Goal: Task Accomplishment & Management: Manage account settings

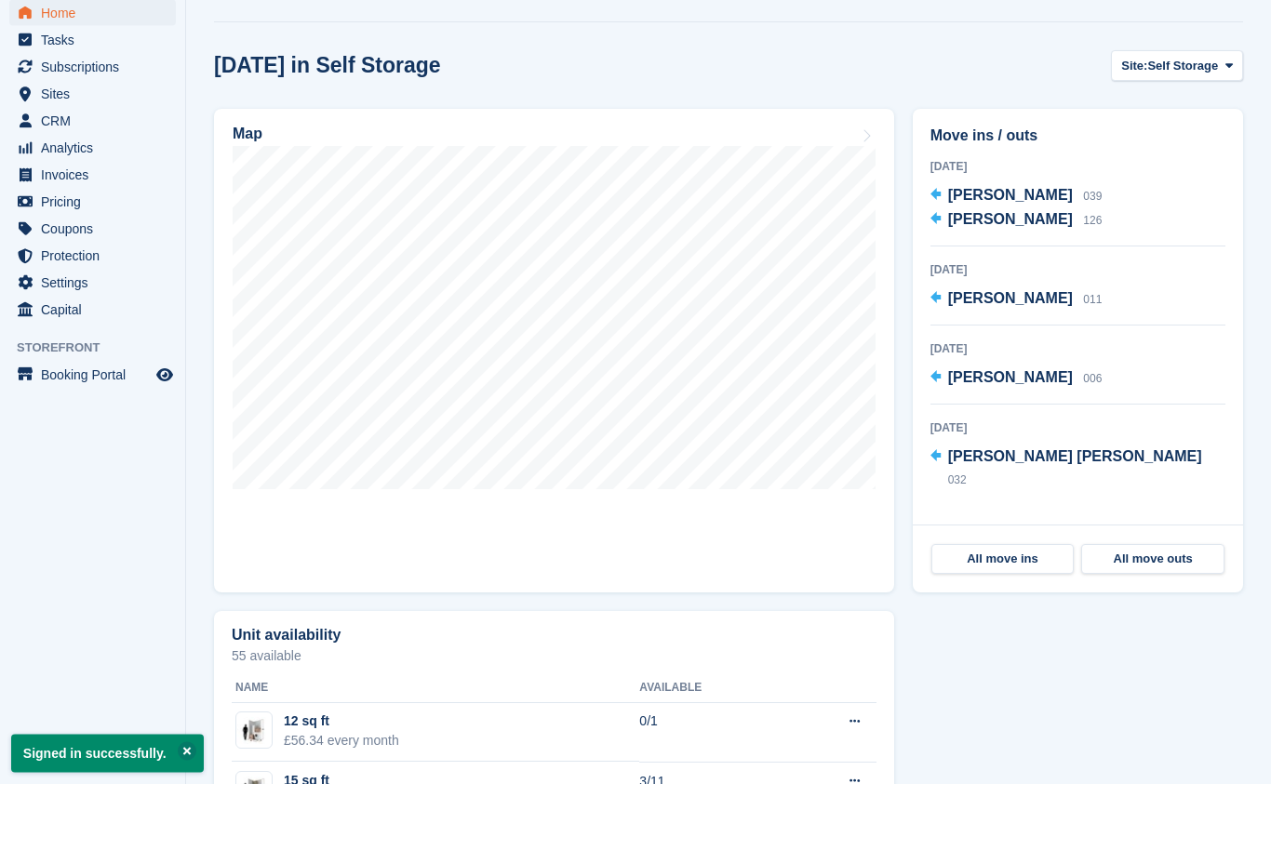
scroll to position [498, 0]
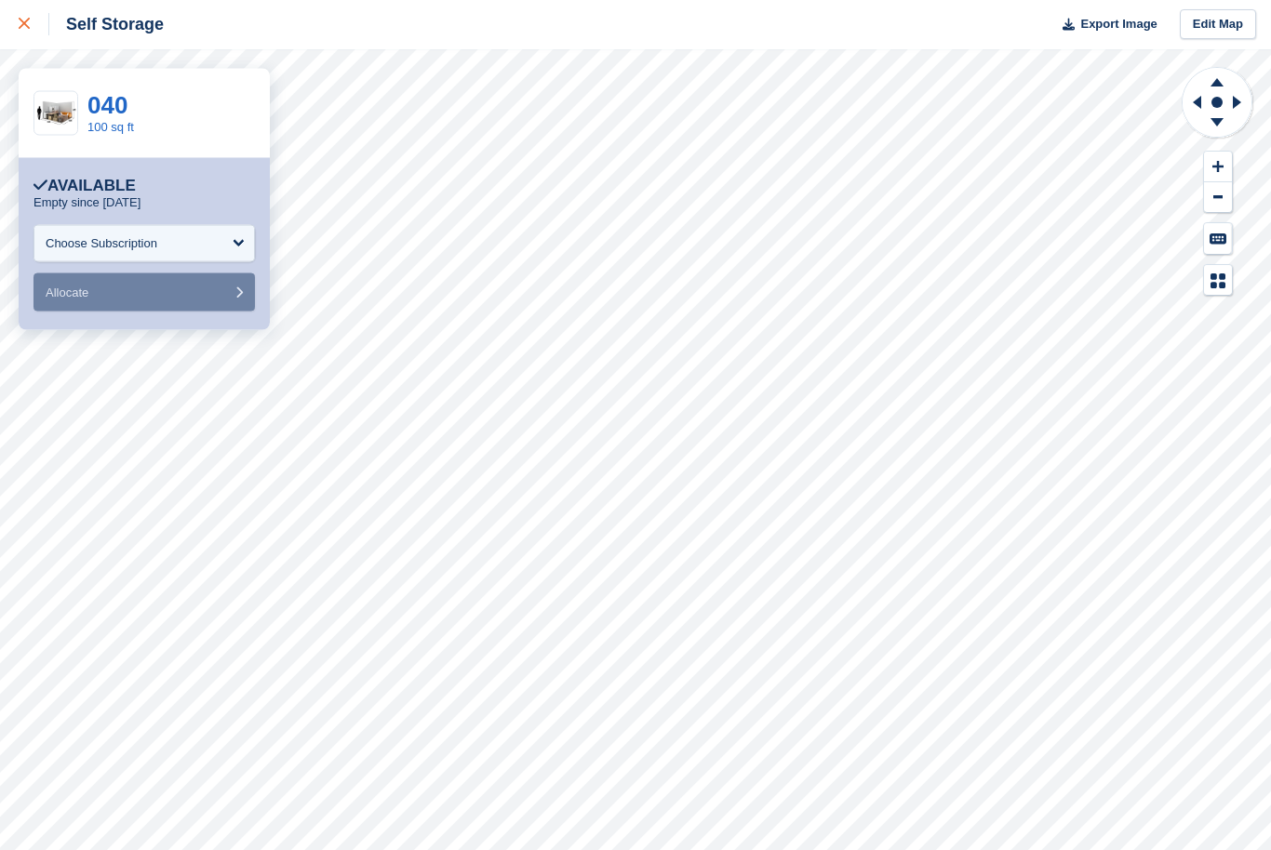
click at [22, 24] on icon at bounding box center [24, 24] width 11 height 11
click at [234, 238] on div "Choose Subscription" at bounding box center [143, 243] width 221 height 37
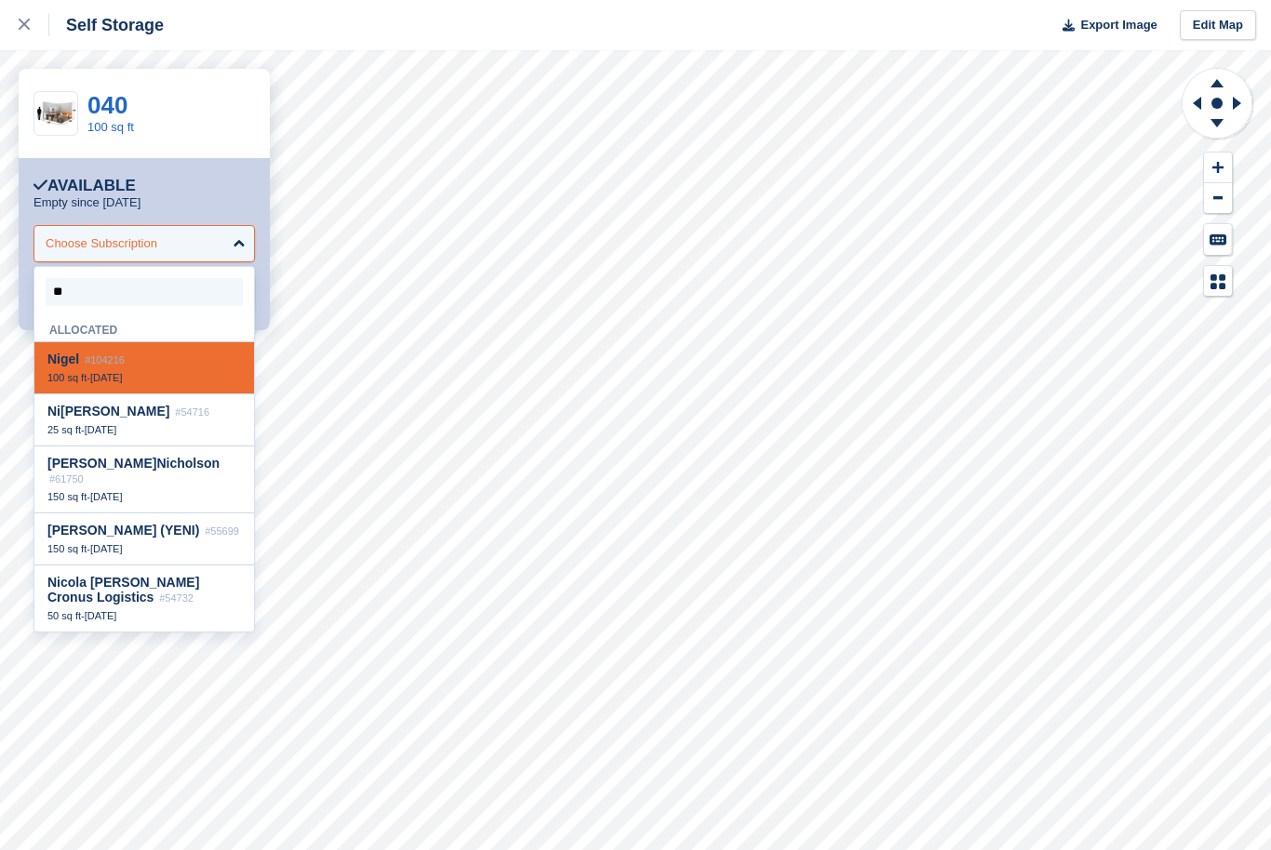
type input "***"
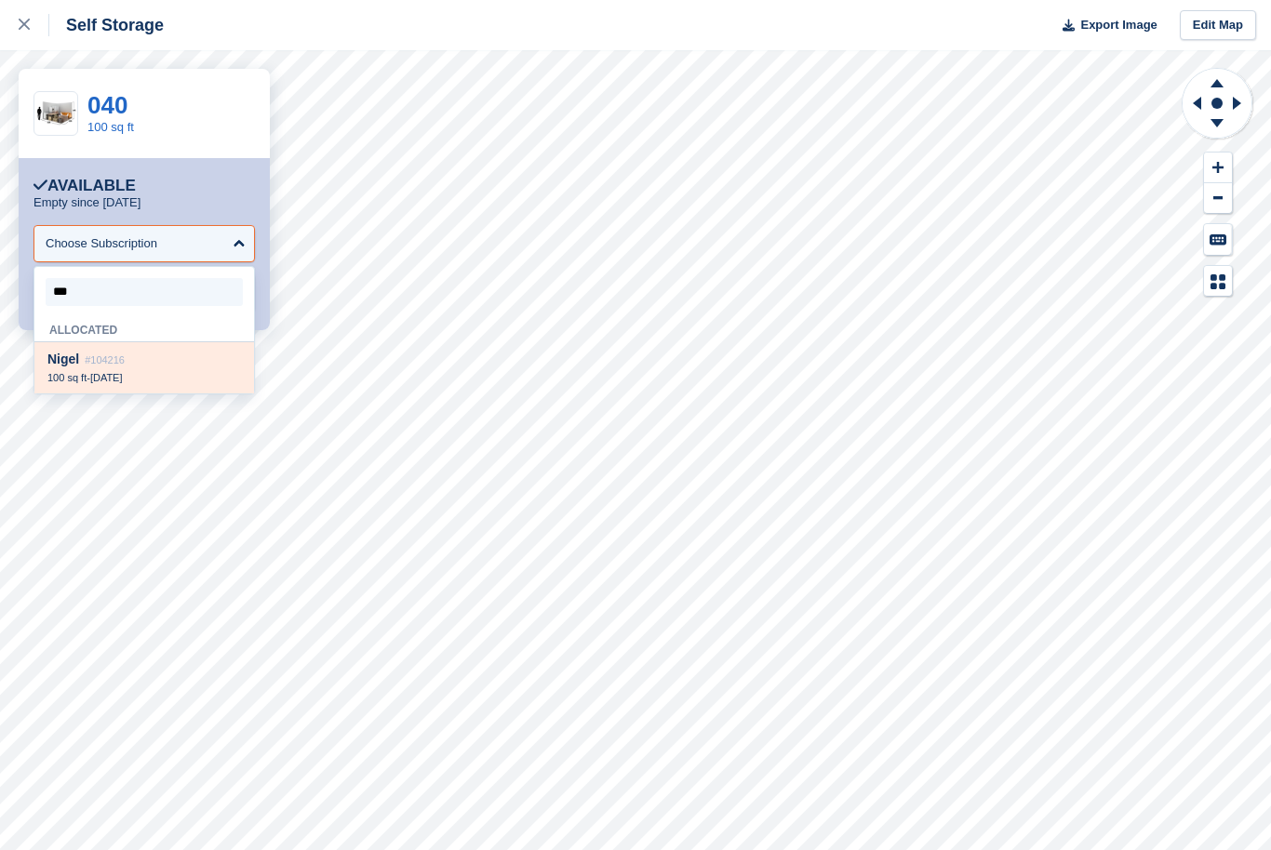
click at [115, 367] on div "Nig el #104216" at bounding box center [144, 360] width 194 height 16
select select "******"
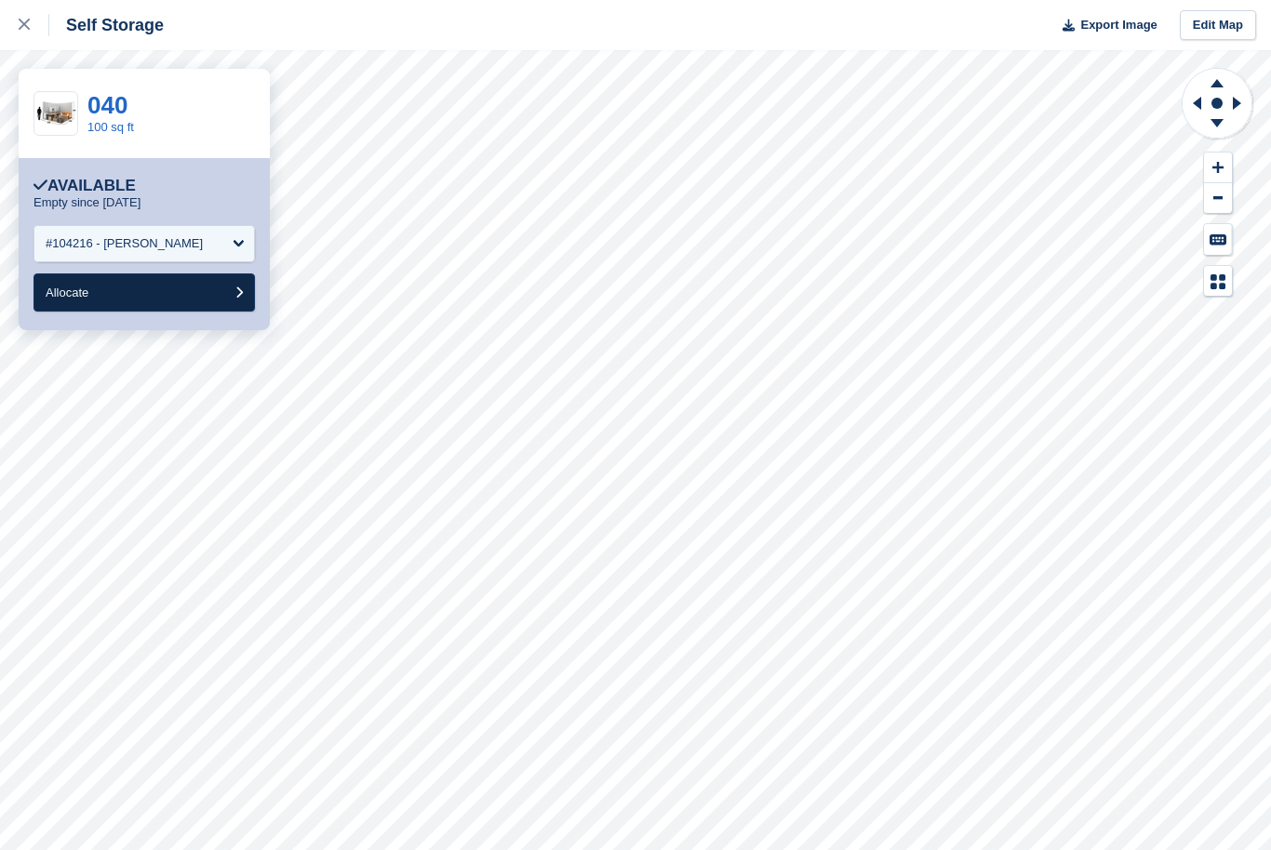
click at [111, 300] on button "Allocate" at bounding box center [143, 293] width 221 height 38
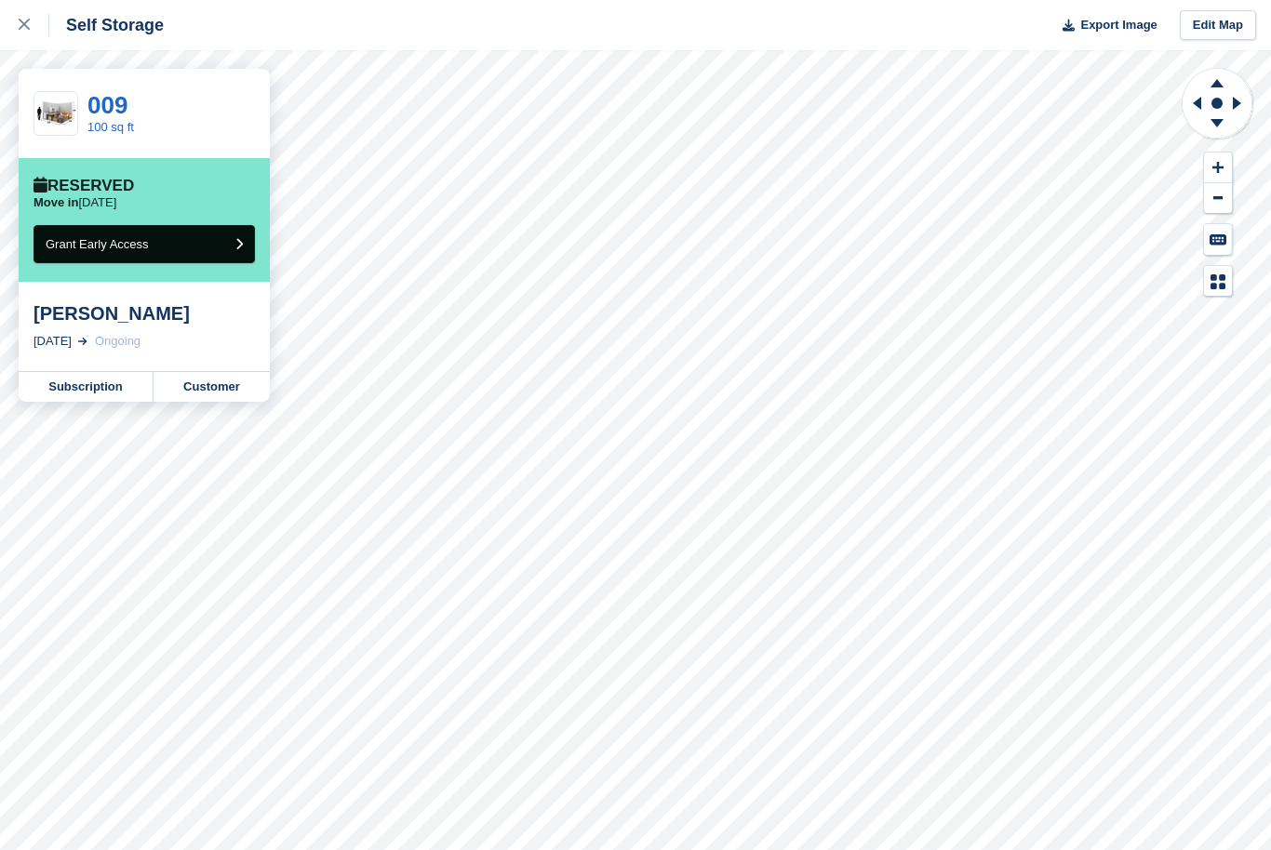
click at [177, 239] on button "Grant Early Access" at bounding box center [143, 244] width 221 height 38
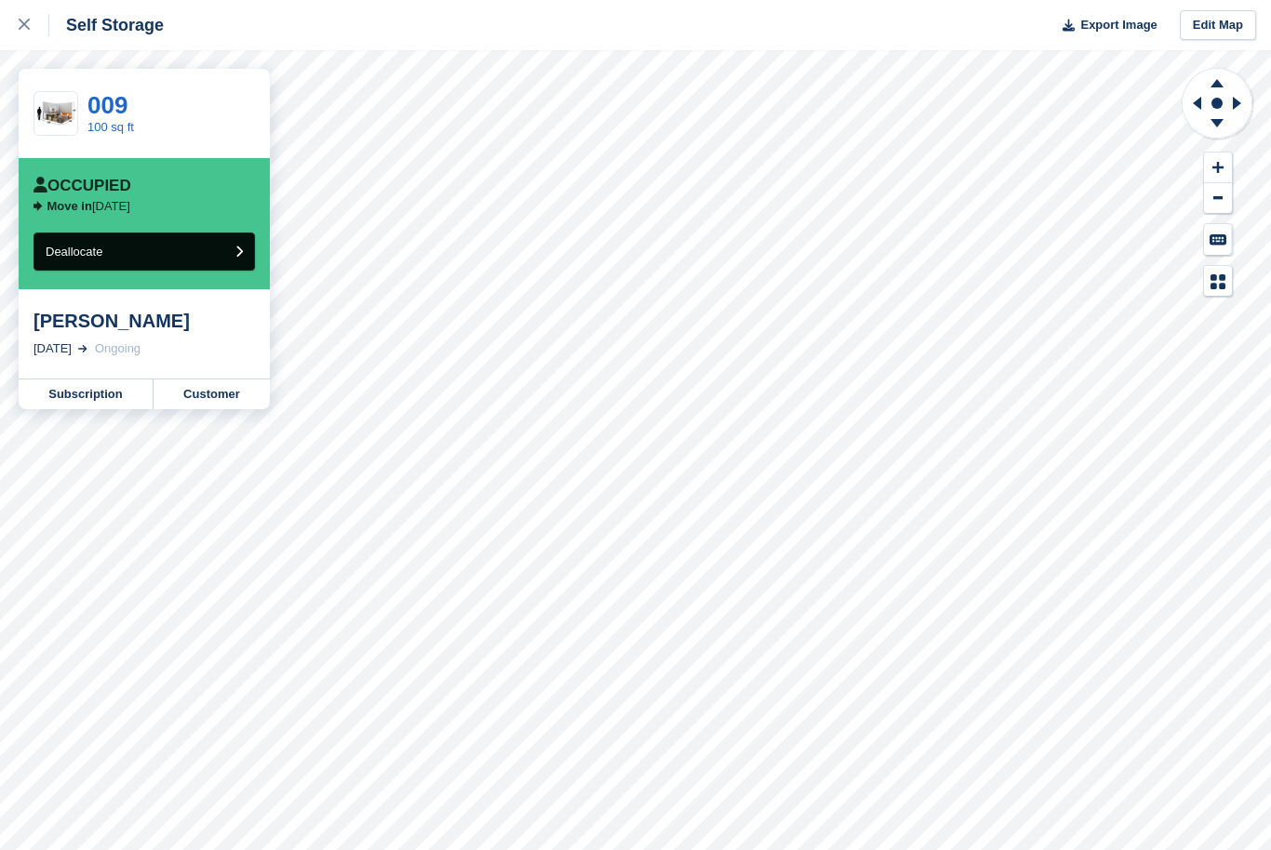
click at [187, 256] on button "Deallocate" at bounding box center [143, 252] width 221 height 38
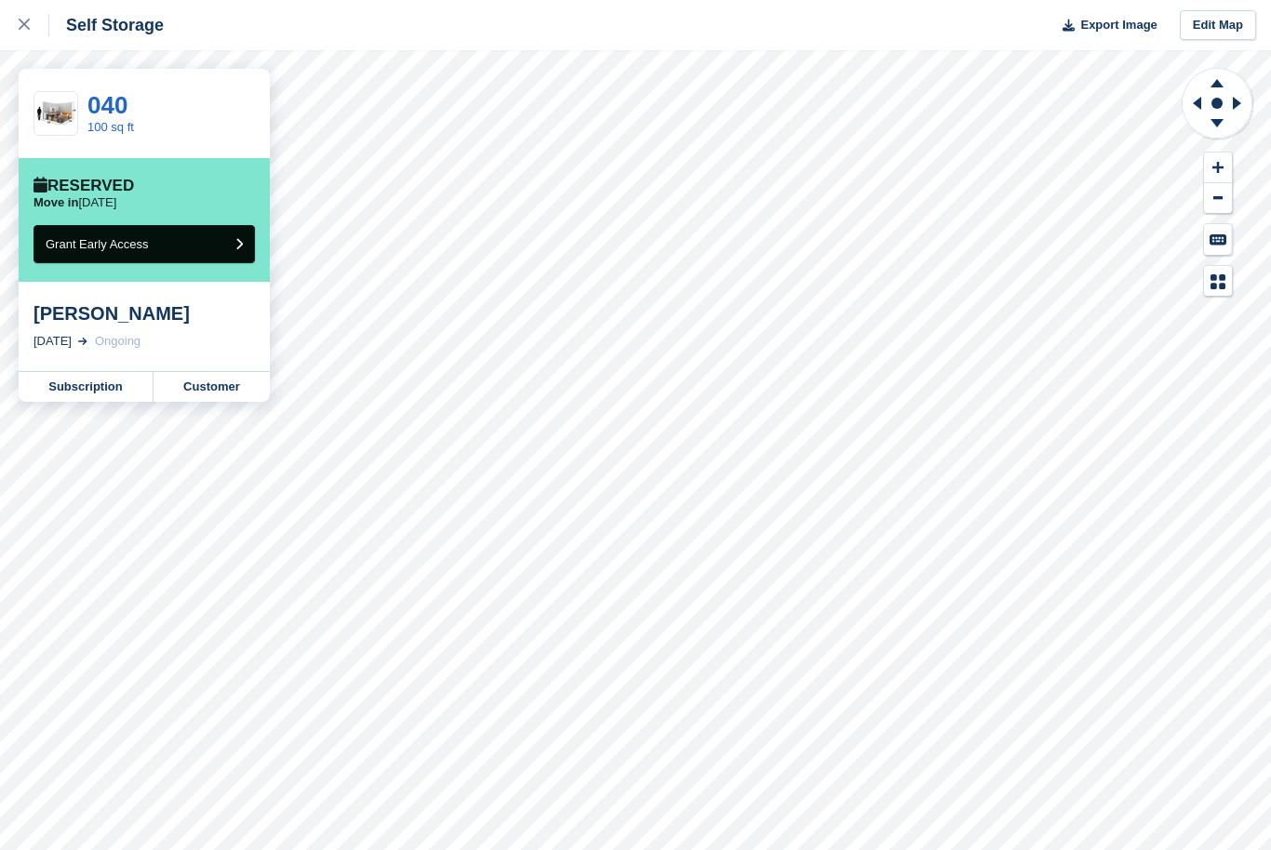
click at [136, 241] on span "Grant Early Access" at bounding box center [97, 244] width 103 height 14
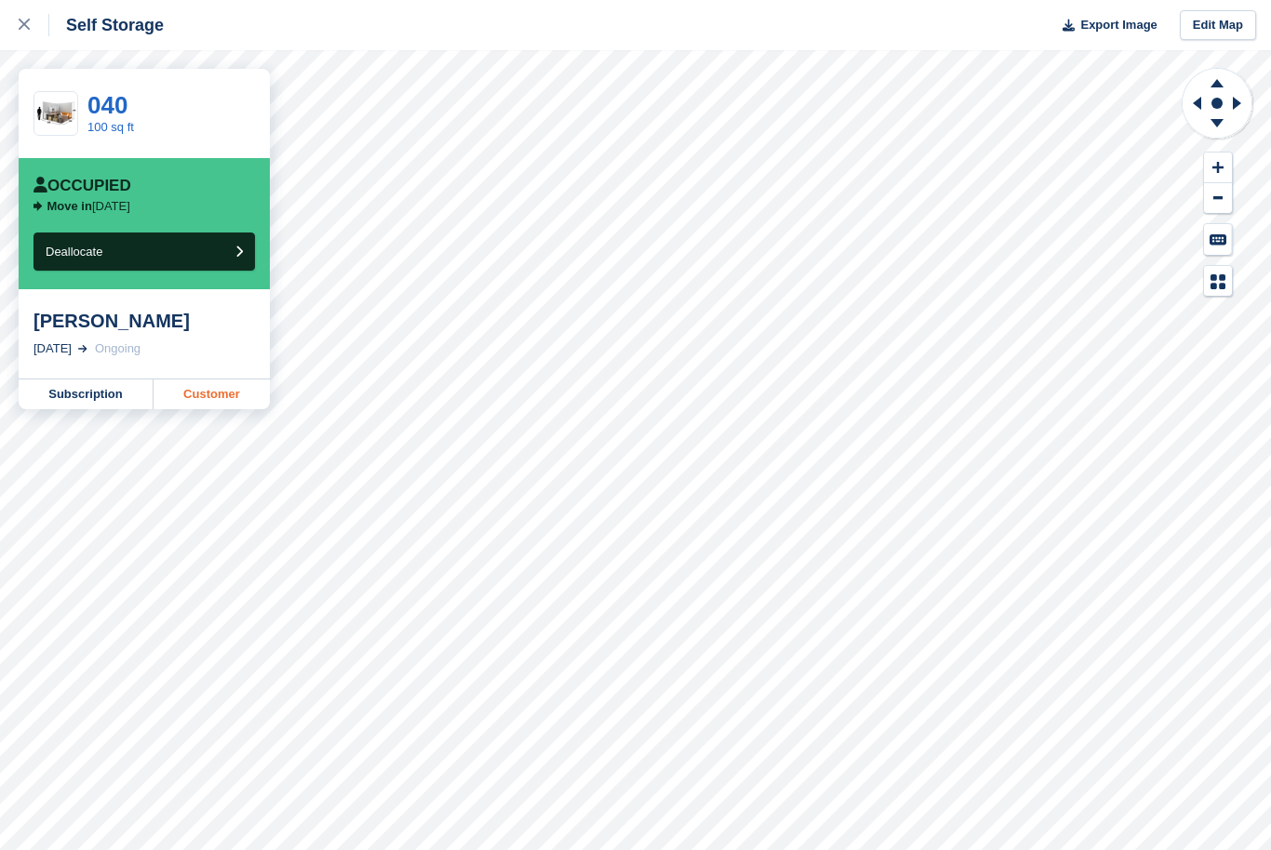
click at [211, 394] on link "Customer" at bounding box center [212, 395] width 116 height 30
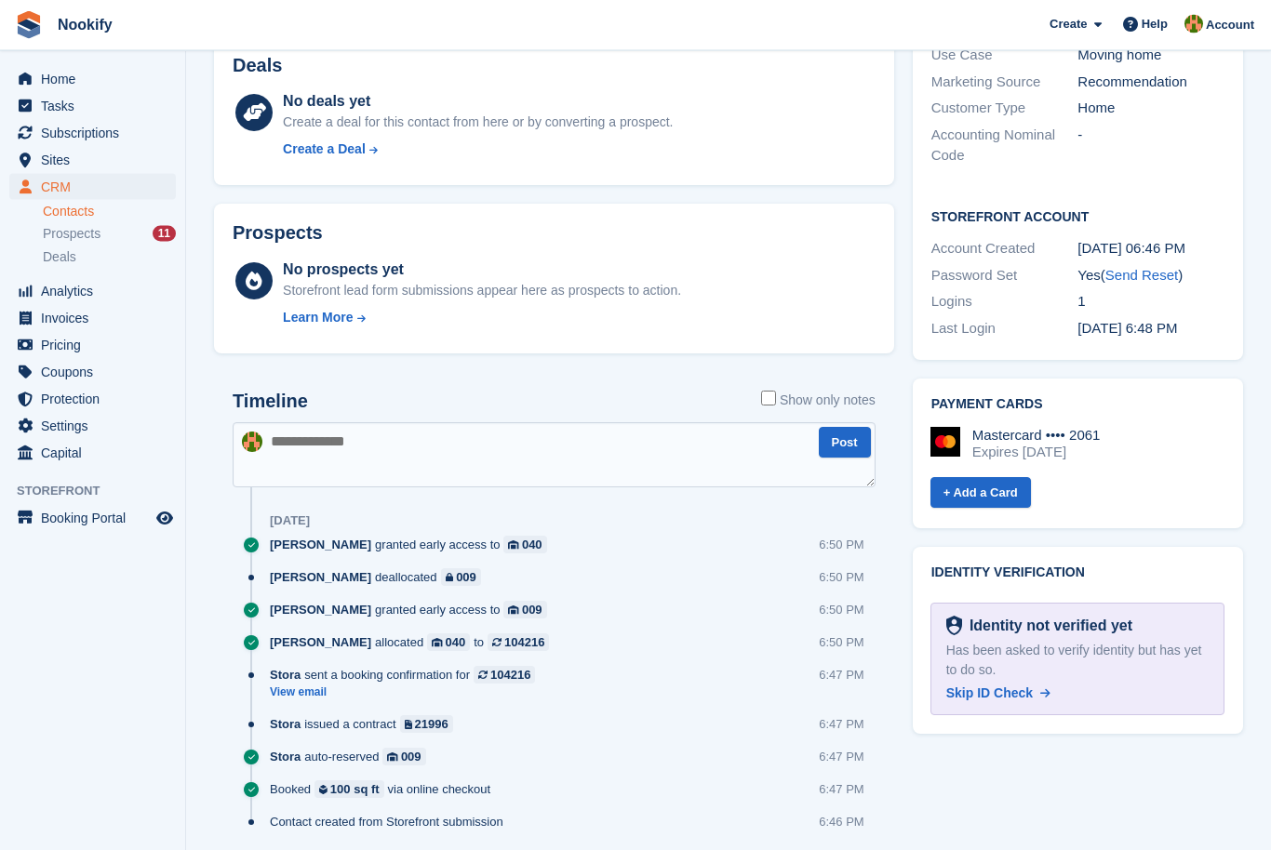
scroll to position [494, 0]
